Goal: Task Accomplishment & Management: Complete application form

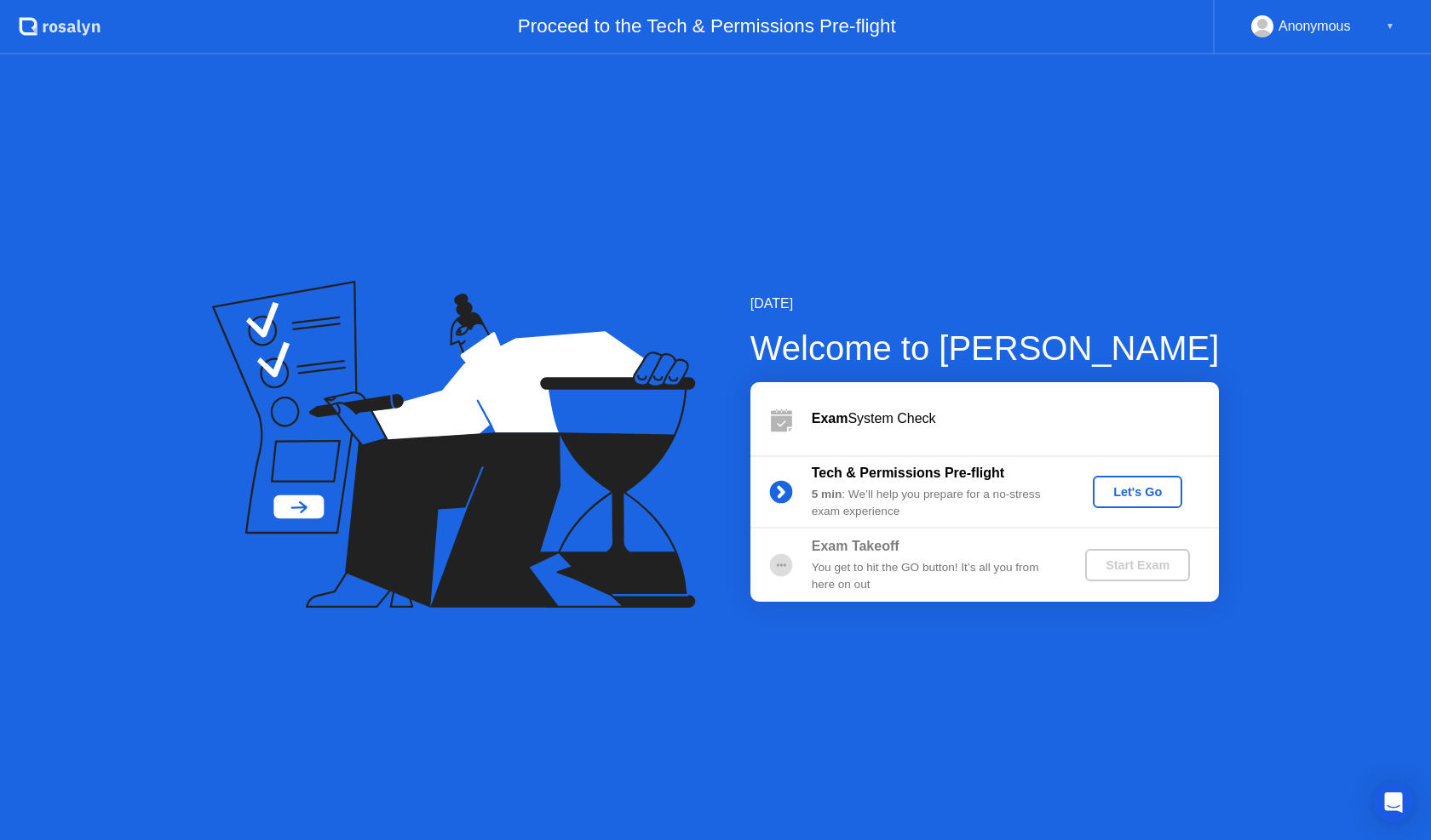
click at [1124, 496] on div "Let's Go" at bounding box center [1136, 492] width 76 height 13
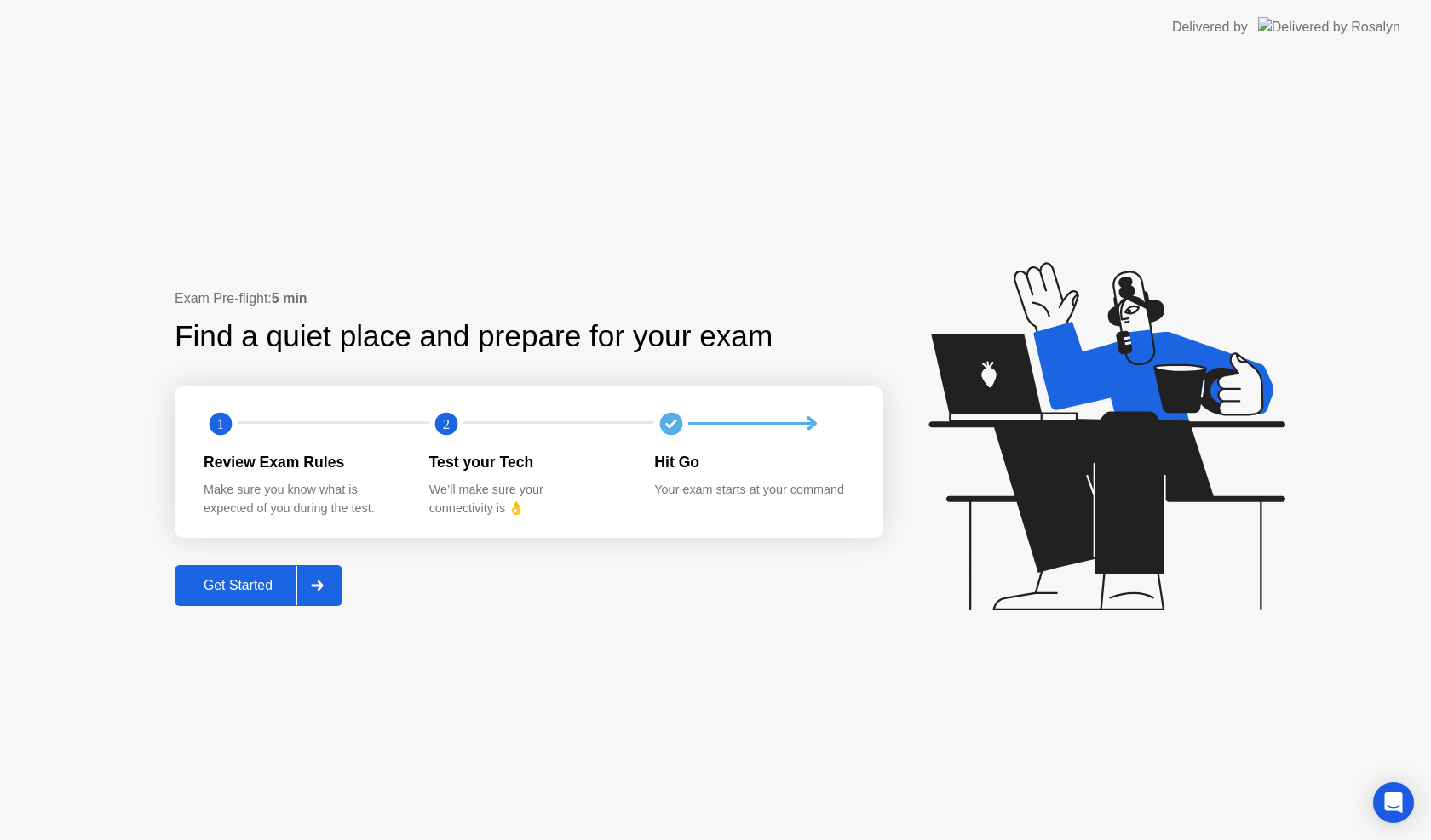
click at [221, 586] on div "Get Started" at bounding box center [238, 586] width 117 height 15
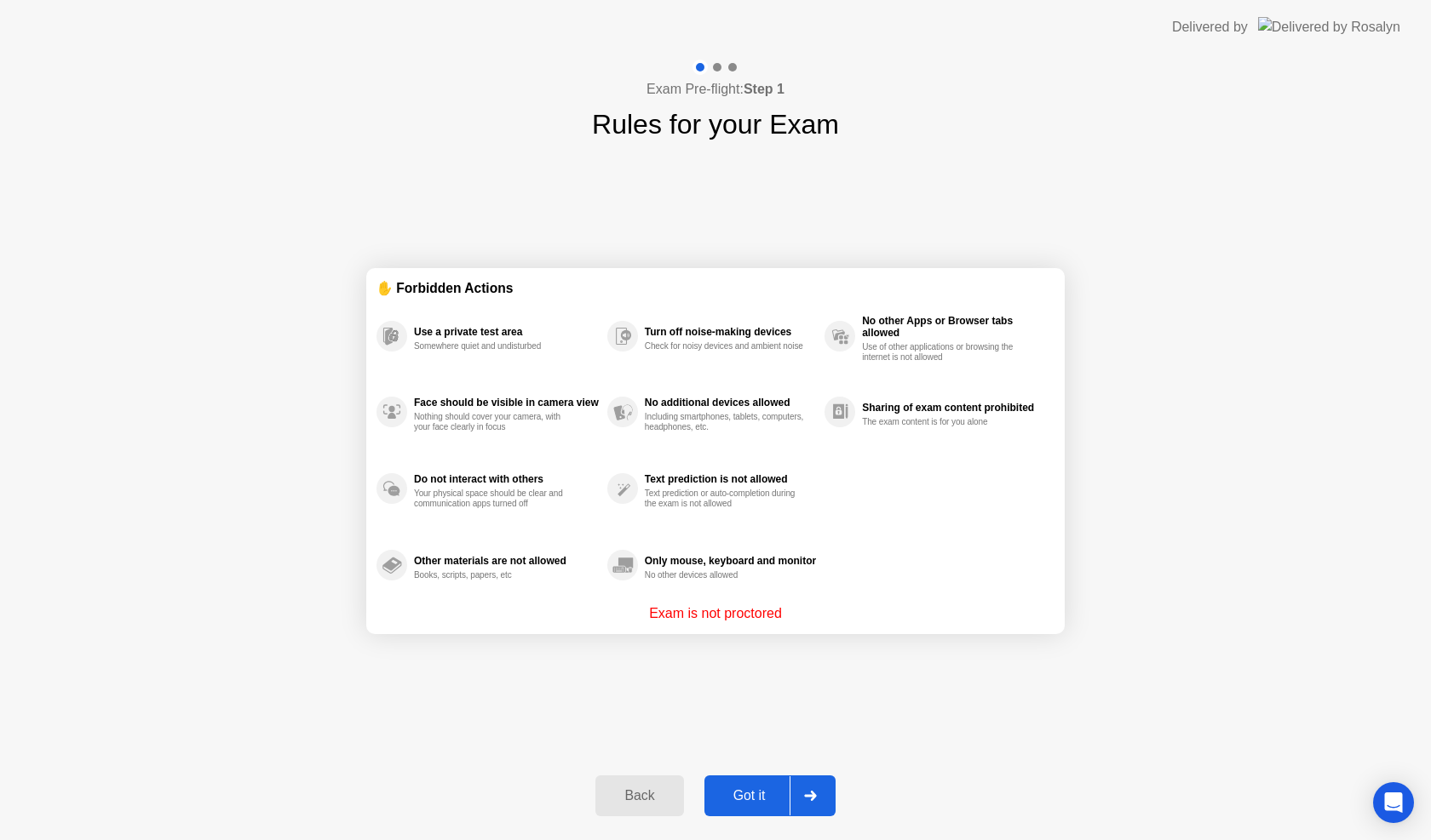
click at [778, 797] on div "Got it" at bounding box center [749, 796] width 80 height 15
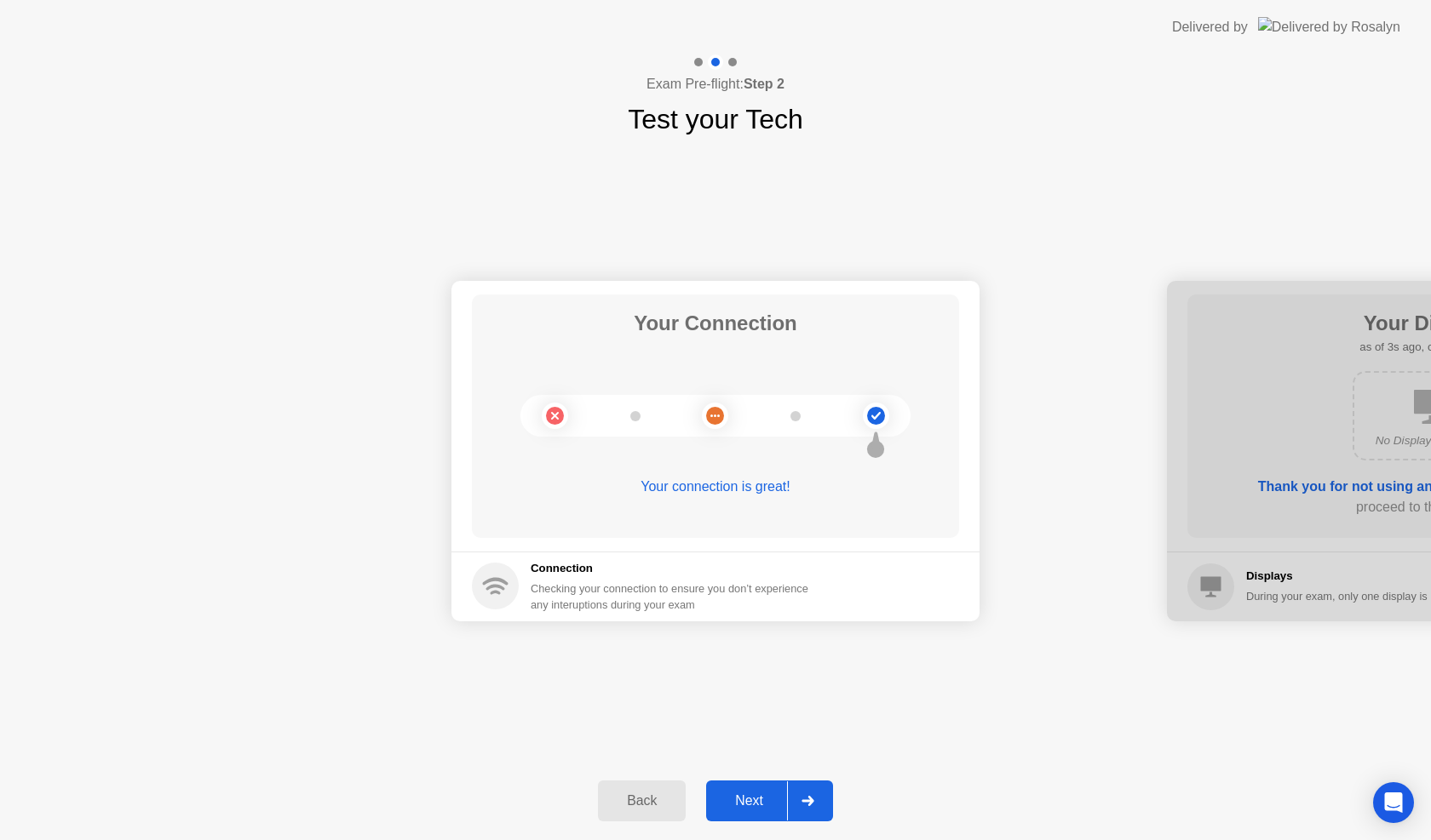
click at [742, 801] on div "Next" at bounding box center [749, 801] width 76 height 15
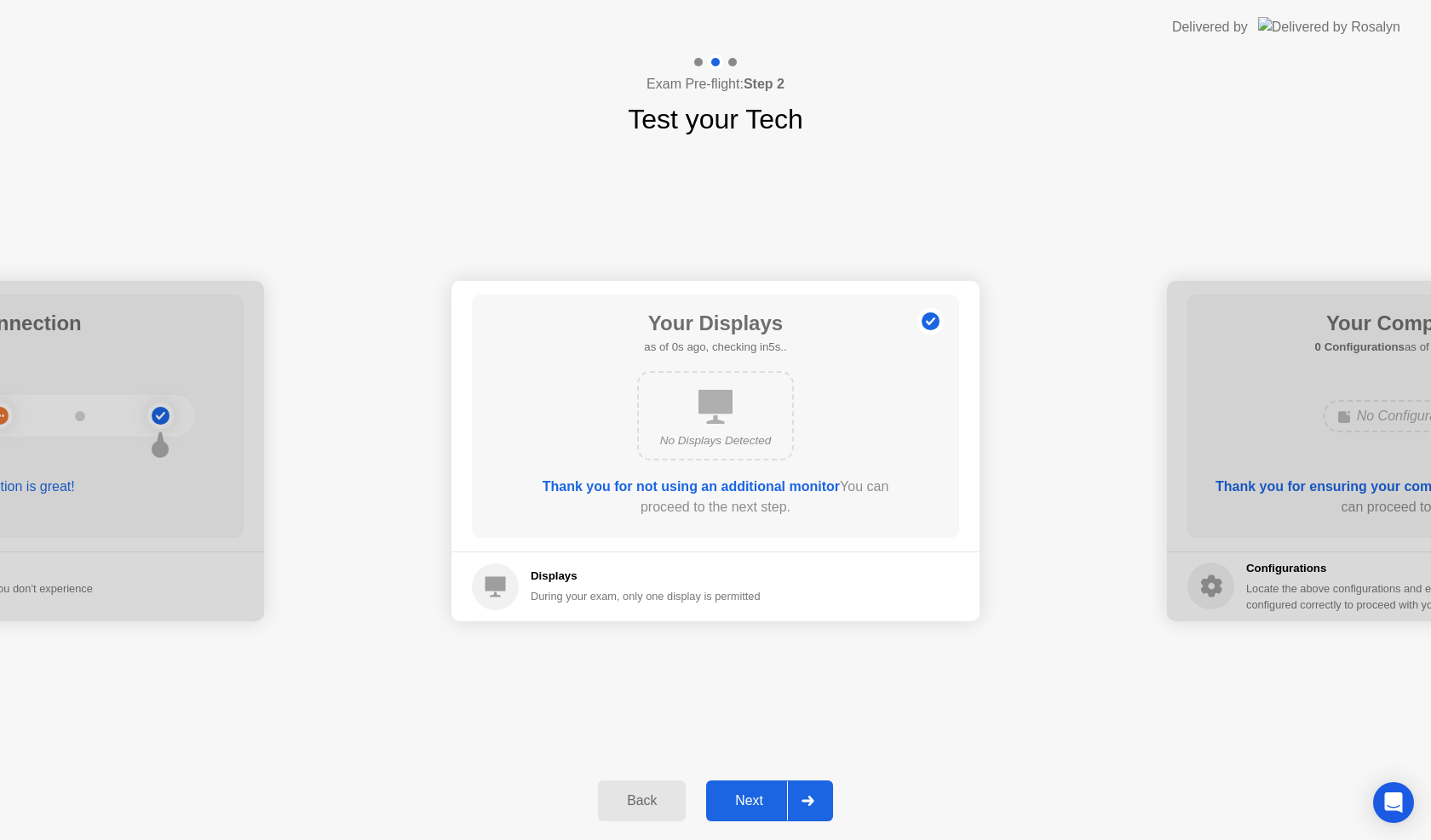
click at [743, 801] on div "Next" at bounding box center [749, 801] width 76 height 15
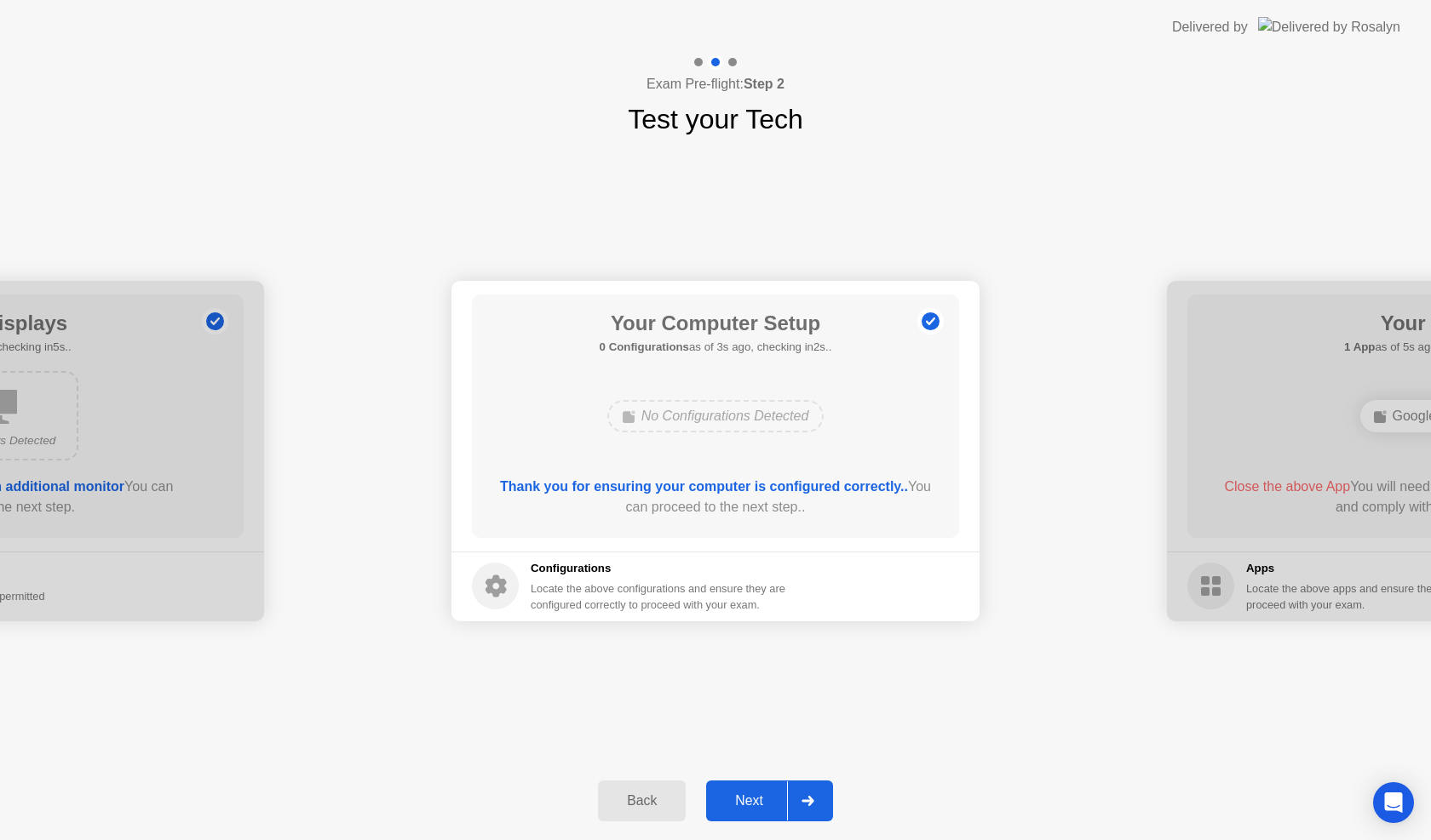
click at [743, 801] on div "Next" at bounding box center [749, 801] width 76 height 15
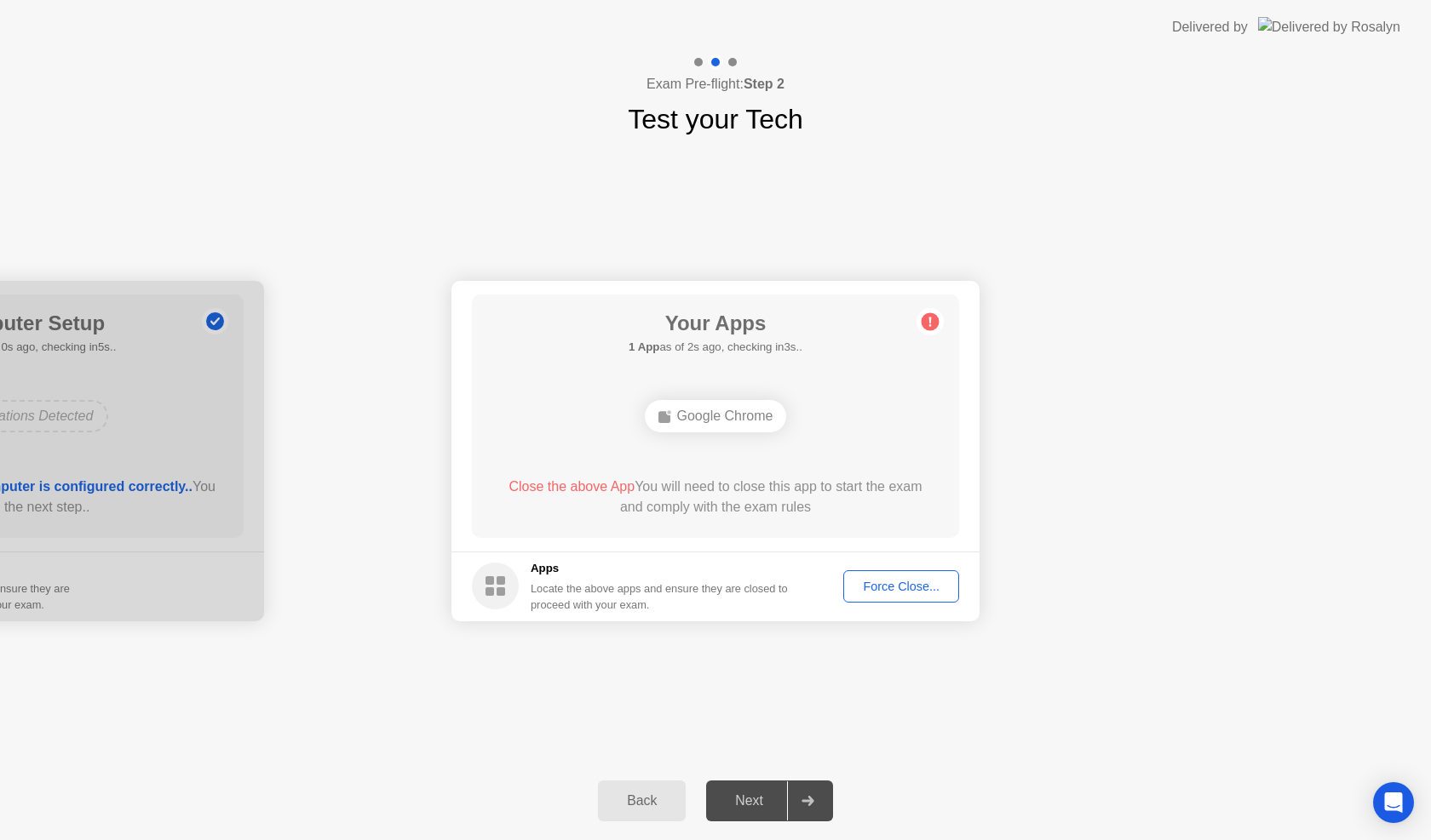
click at [912, 596] on button "Force Close..." at bounding box center [901, 586] width 116 height 33
click at [883, 586] on div "Force Close..." at bounding box center [901, 586] width 104 height 13
drag, startPoint x: 737, startPoint y: 448, endPoint x: 736, endPoint y: 463, distance: 15.0
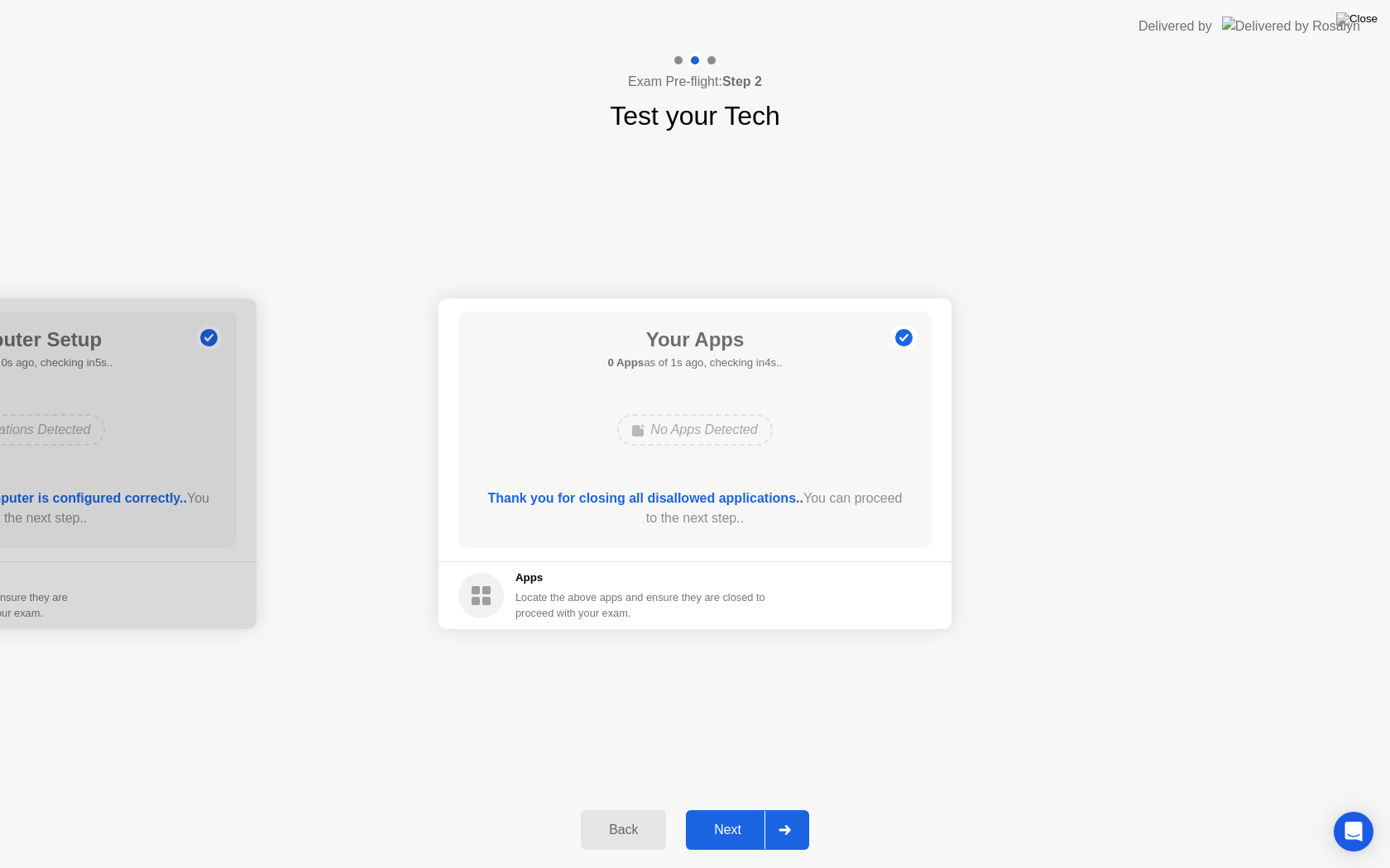
click at [723, 815] on button "Next" at bounding box center [747, 830] width 124 height 40
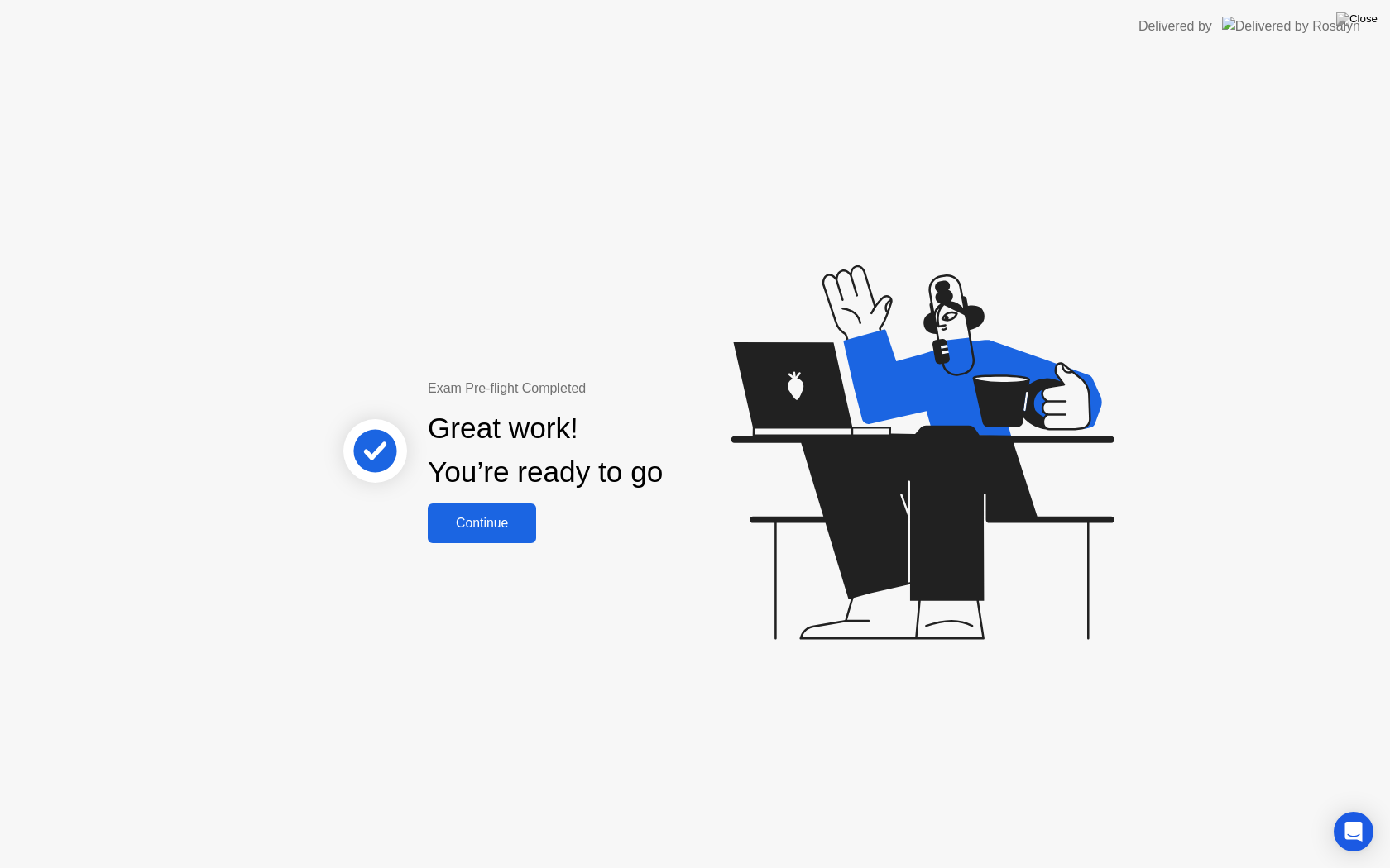
click at [443, 529] on div "Continue" at bounding box center [482, 523] width 99 height 15
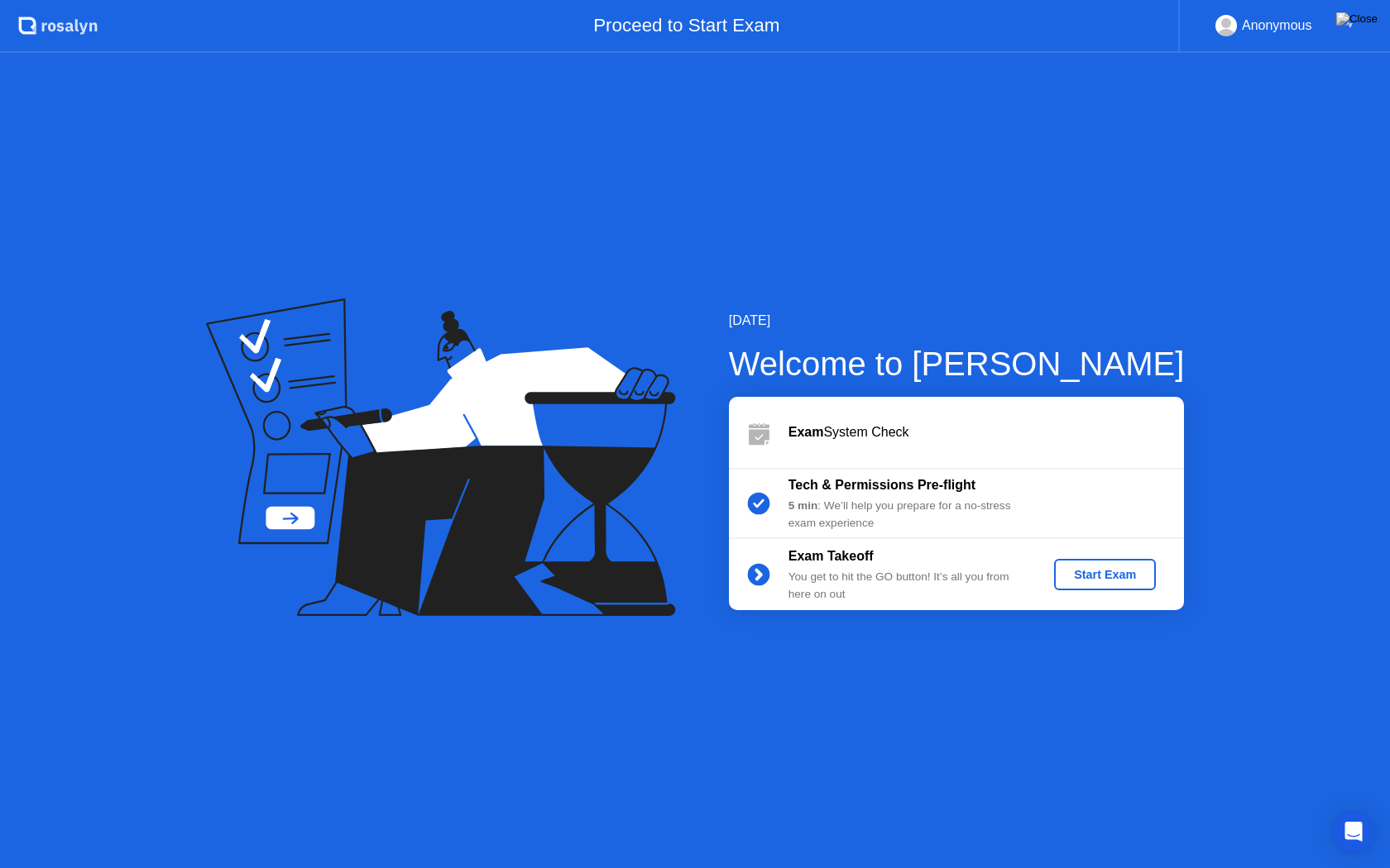
click at [1108, 580] on div "Start Exam" at bounding box center [1104, 574] width 88 height 13
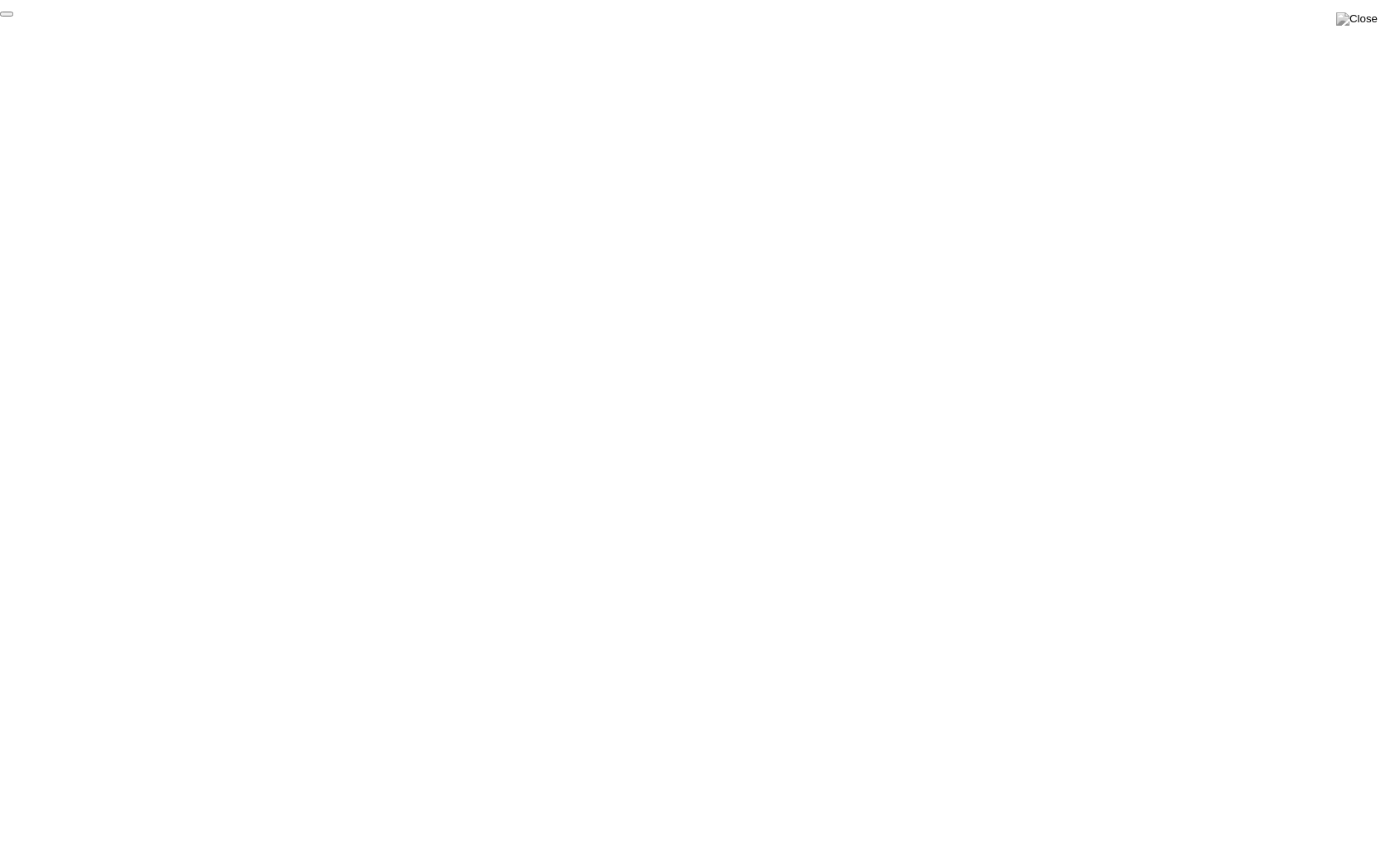
click div "End Proctoring Session"
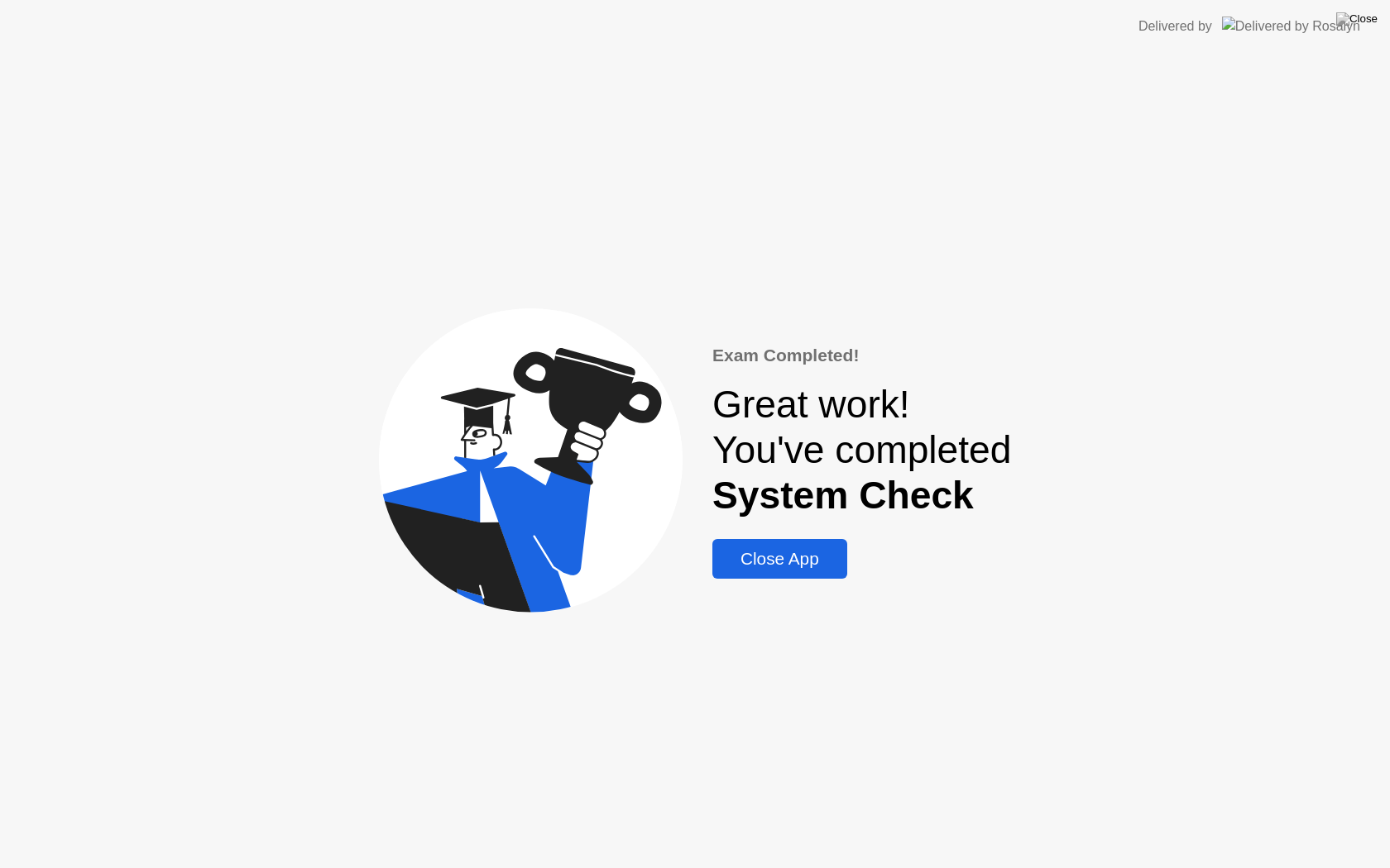
click at [776, 569] on div "Close App" at bounding box center [779, 559] width 125 height 20
